Goal: Task Accomplishment & Management: Use online tool/utility

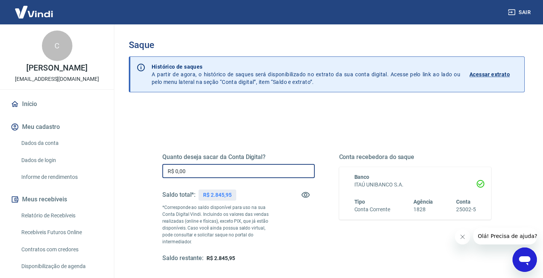
drag, startPoint x: 196, startPoint y: 169, endPoint x: 119, endPoint y: 160, distance: 77.6
click at [119, 160] on div "Saque Histórico de saques A partir de agora, o histórico de saques será disponi…" at bounding box center [327, 176] width 433 height 304
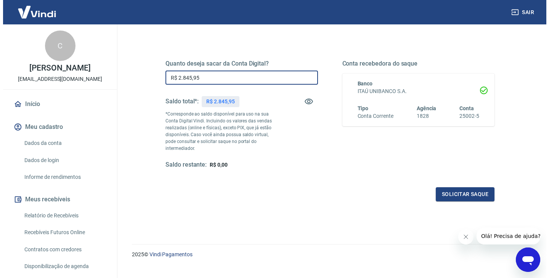
scroll to position [99, 0]
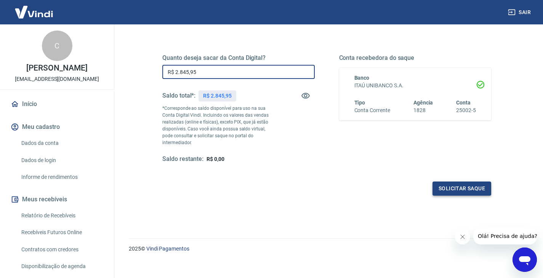
type input "R$ 2.845,95"
click at [469, 181] on button "Solicitar saque" at bounding box center [462, 188] width 59 height 14
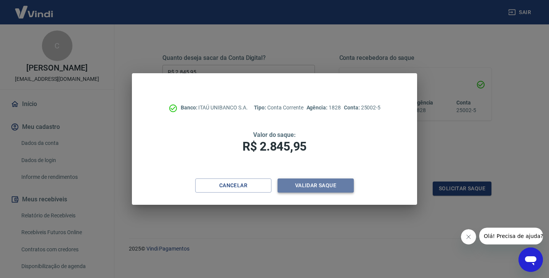
click at [342, 183] on button "Validar saque" at bounding box center [316, 185] width 76 height 14
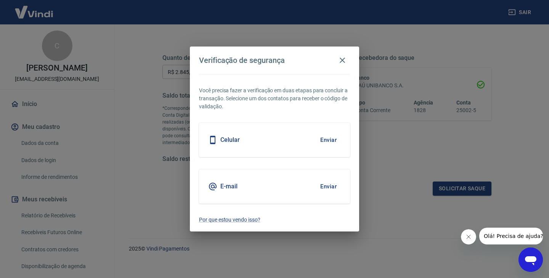
click at [332, 186] on button "Enviar" at bounding box center [328, 186] width 25 height 16
click at [468, 238] on icon "Fechar mensagem da empresa" at bounding box center [469, 237] width 6 height 6
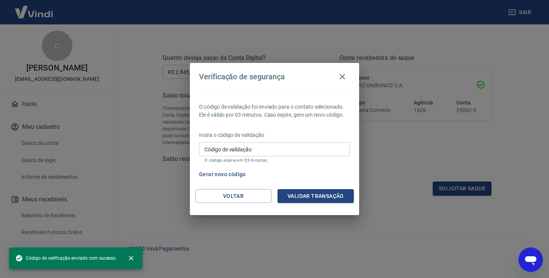
click at [261, 147] on input "Código de validação" at bounding box center [274, 149] width 151 height 14
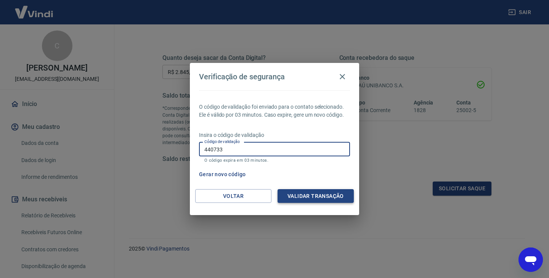
type input "440733"
click at [324, 198] on button "Validar transação" at bounding box center [316, 196] width 76 height 14
